Goal: Task Accomplishment & Management: Use online tool/utility

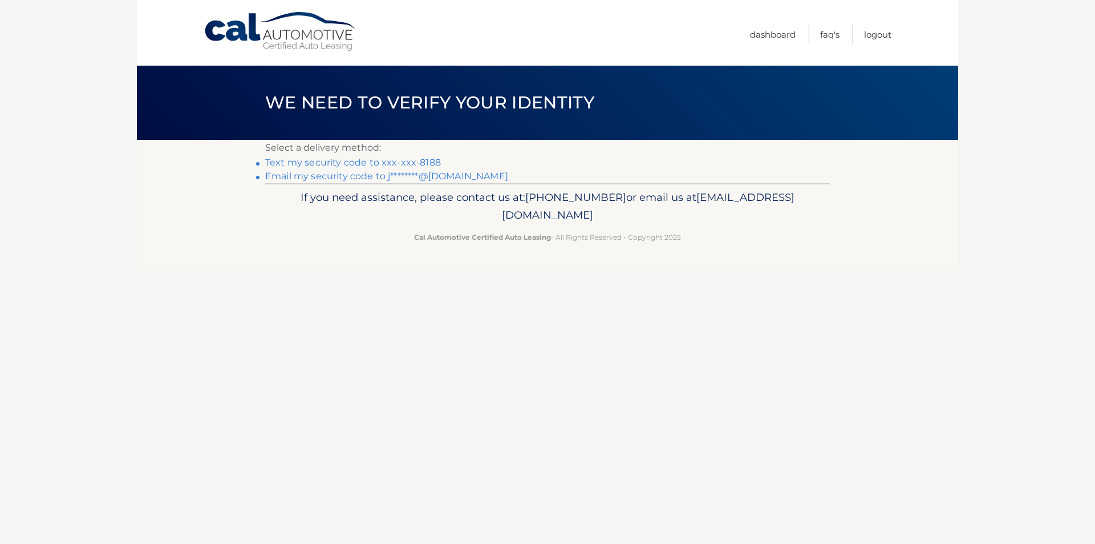
click at [418, 161] on link "Text my security code to xxx-xxx-8188" at bounding box center [353, 162] width 176 height 11
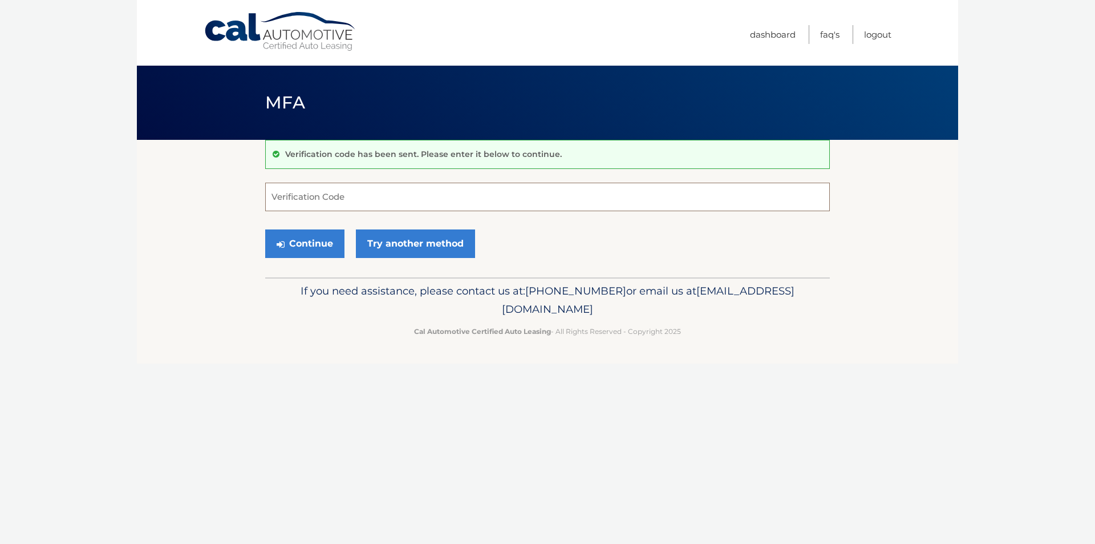
click at [318, 201] on input "Verification Code" at bounding box center [547, 197] width 565 height 29
click at [394, 245] on link "Try another method" at bounding box center [415, 243] width 119 height 29
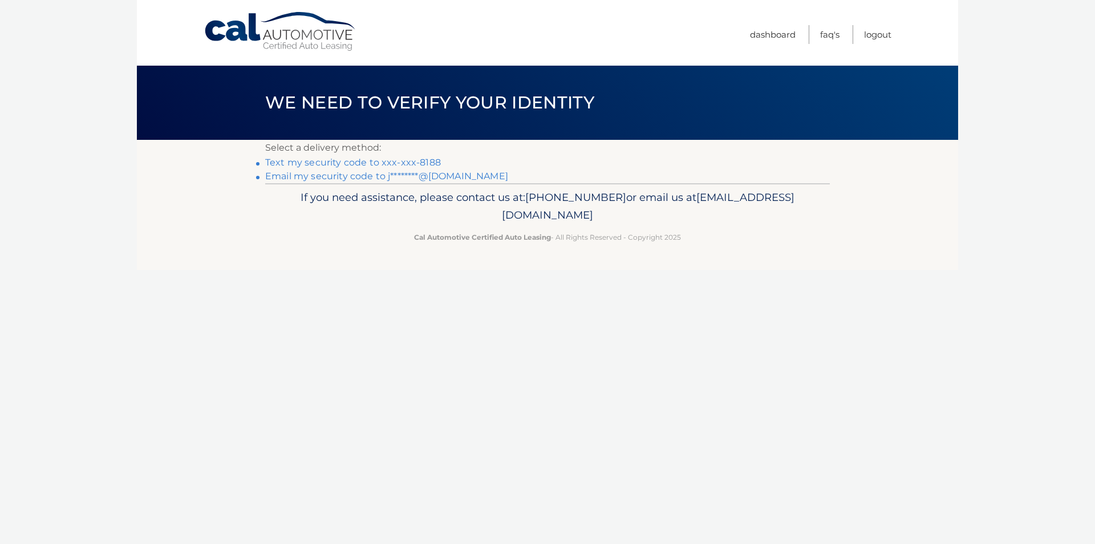
click at [325, 177] on link "Email my security code to j********@[DOMAIN_NAME]" at bounding box center [386, 176] width 243 height 11
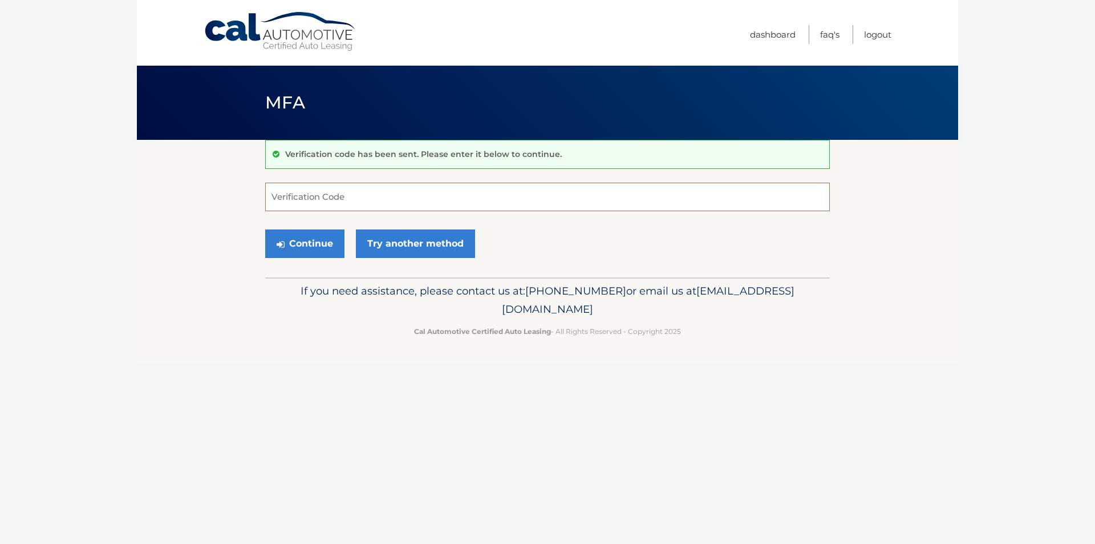
click at [328, 192] on input "Verification Code" at bounding box center [547, 197] width 565 height 29
type input "575034"
click at [301, 248] on button "Continue" at bounding box center [304, 243] width 79 height 29
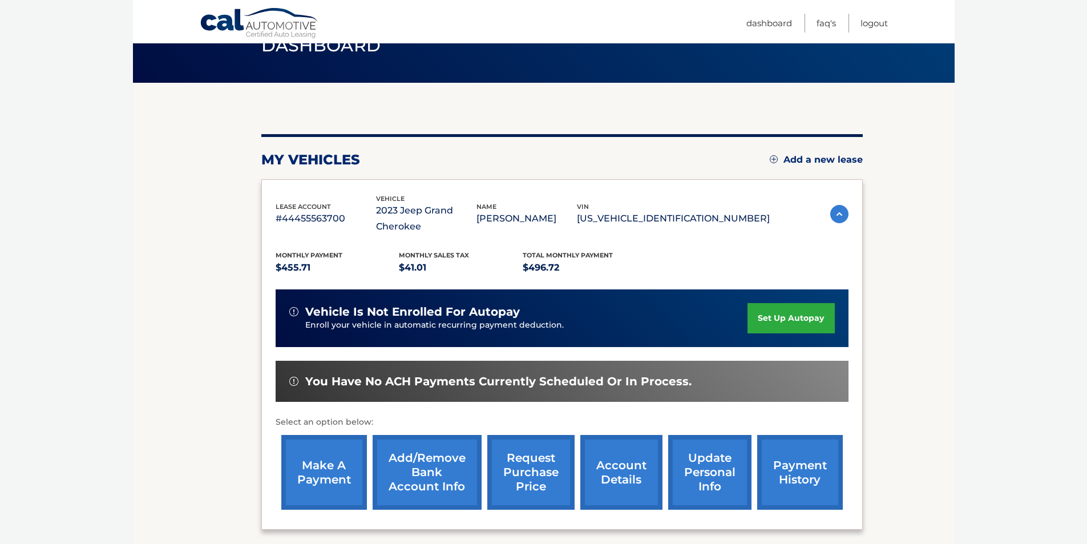
scroll to position [114, 0]
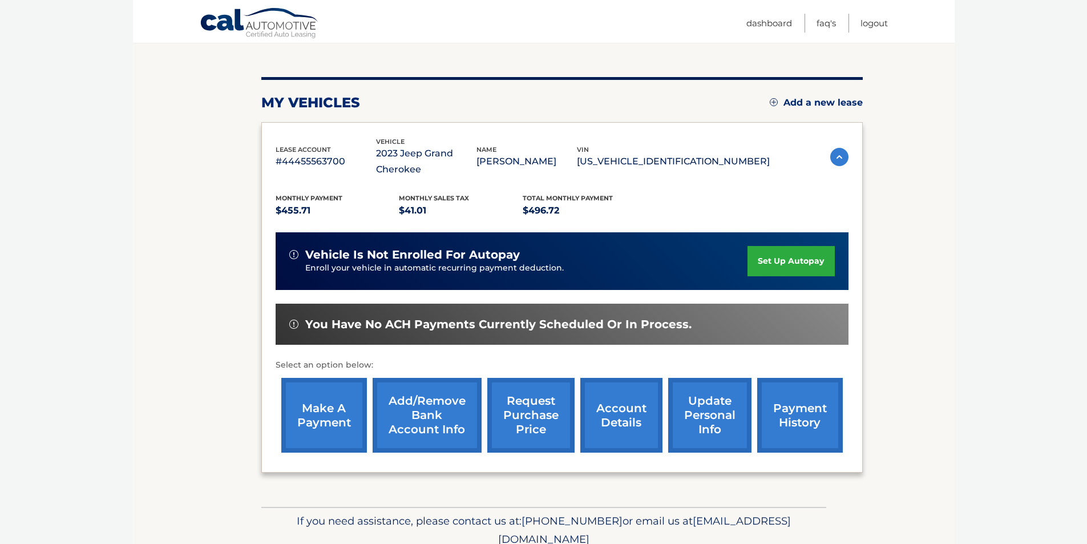
click at [331, 428] on link "make a payment" at bounding box center [324, 415] width 86 height 75
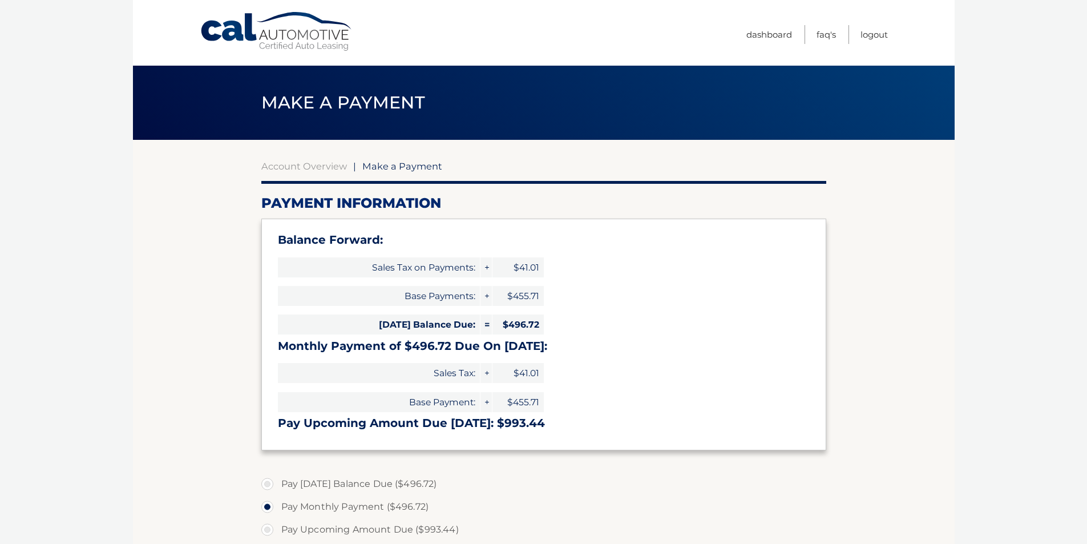
select select "N2E0MzU4YTAtYmFhNS00MTRhLWIwNjMtYjhmNDI2ODk0MGEy"
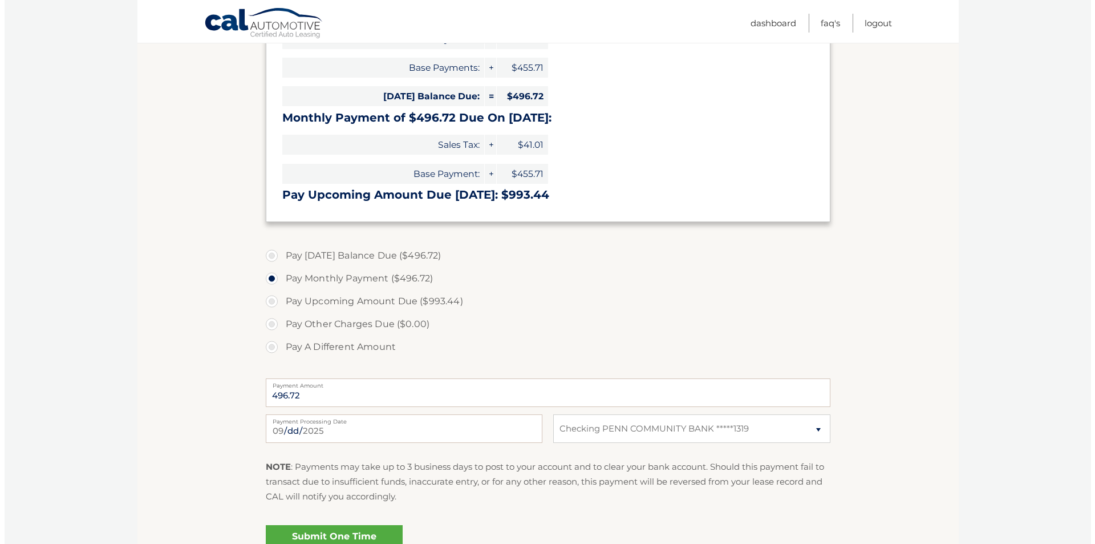
scroll to position [342, 0]
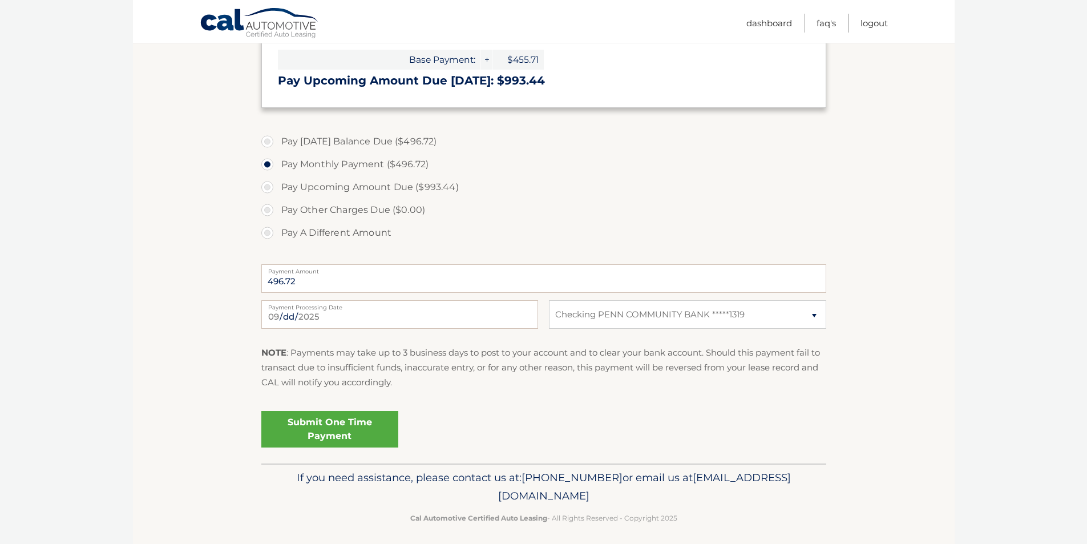
click at [307, 422] on link "Submit One Time Payment" at bounding box center [329, 429] width 137 height 37
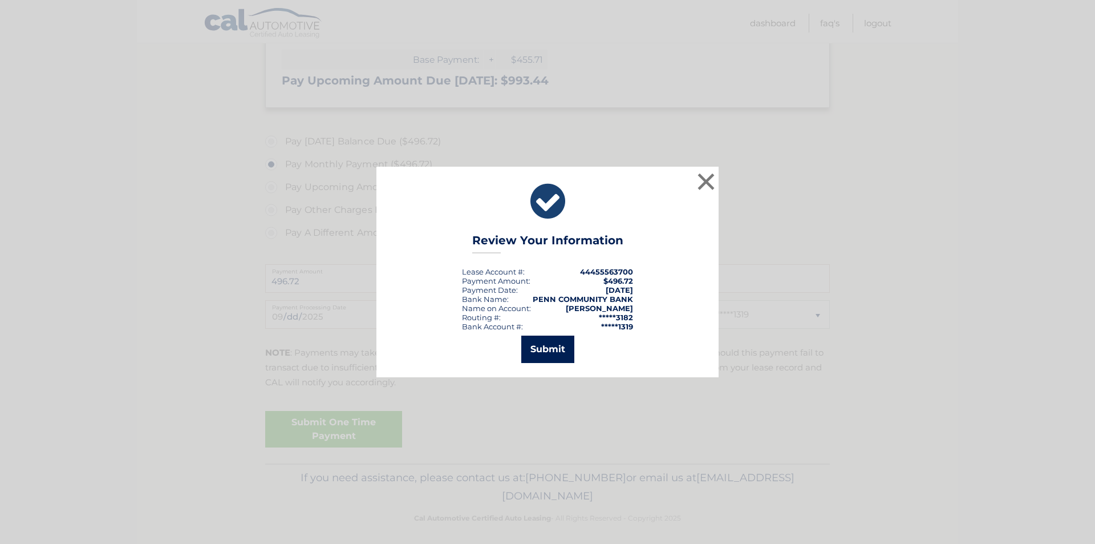
click at [561, 351] on button "Submit" at bounding box center [547, 348] width 53 height 27
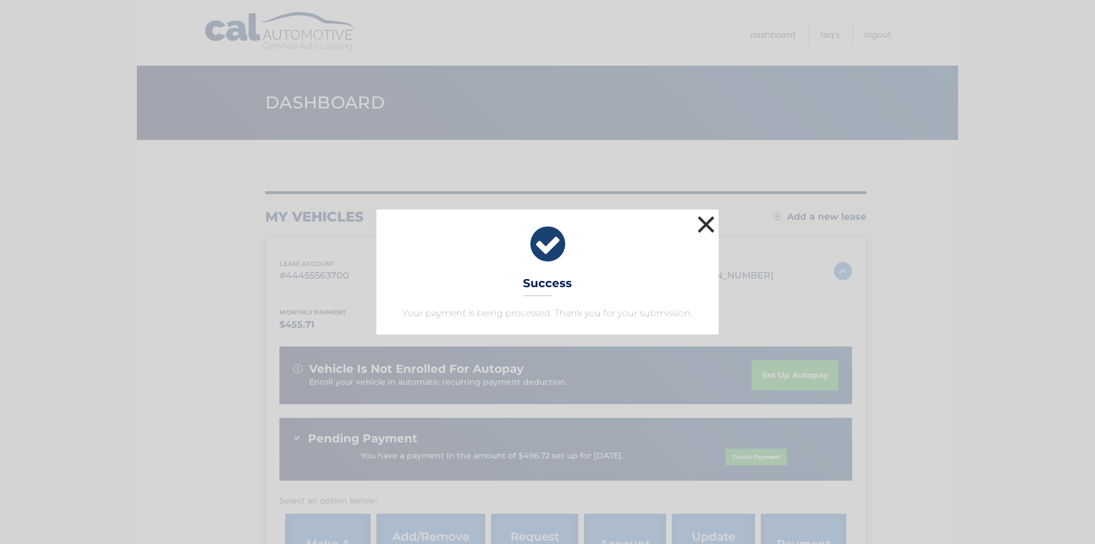
click at [703, 227] on button "×" at bounding box center [706, 224] width 23 height 23
